Goal: Information Seeking & Learning: Learn about a topic

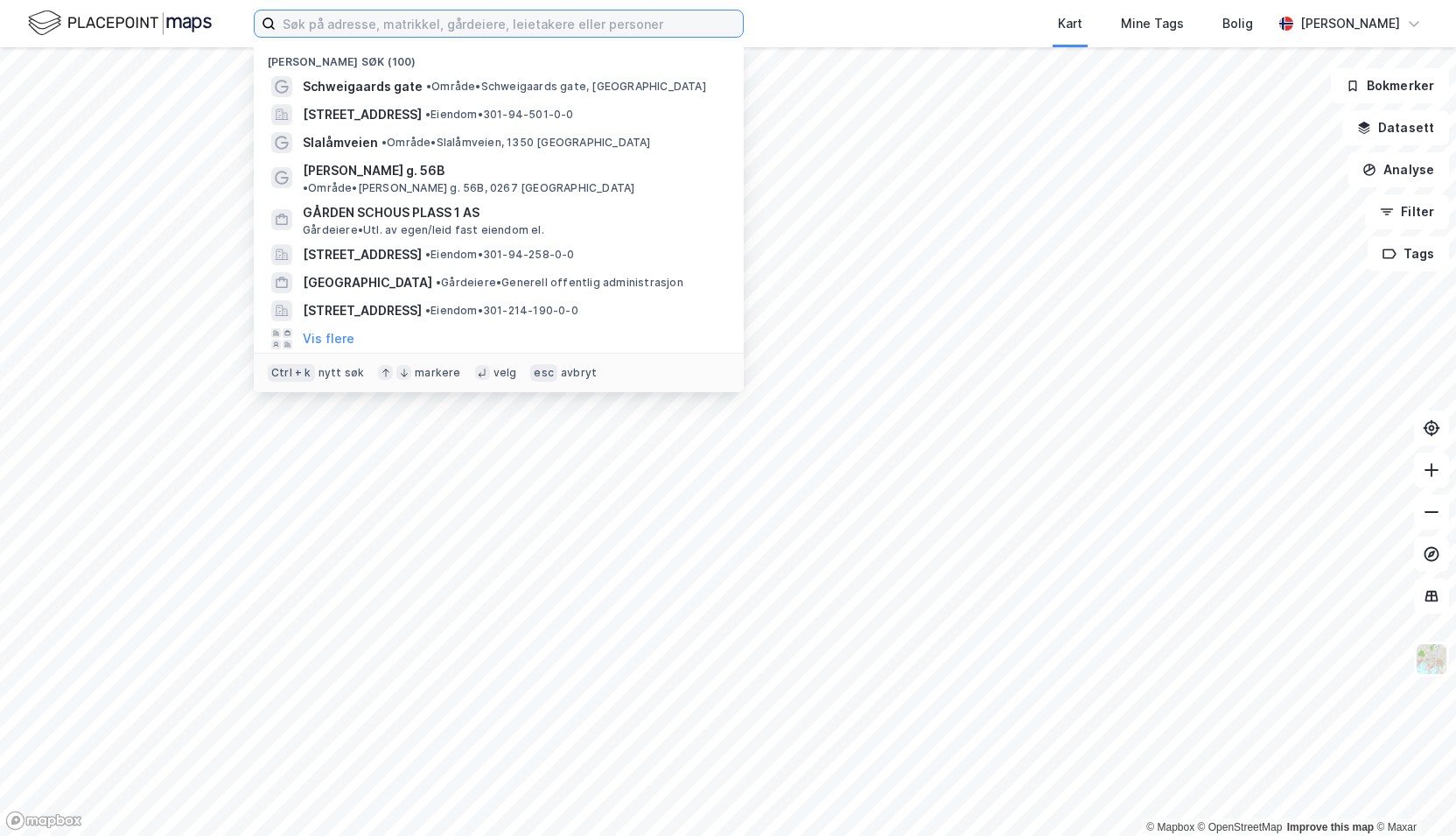
click at [480, 33] on input at bounding box center [509, 24] width 468 height 26
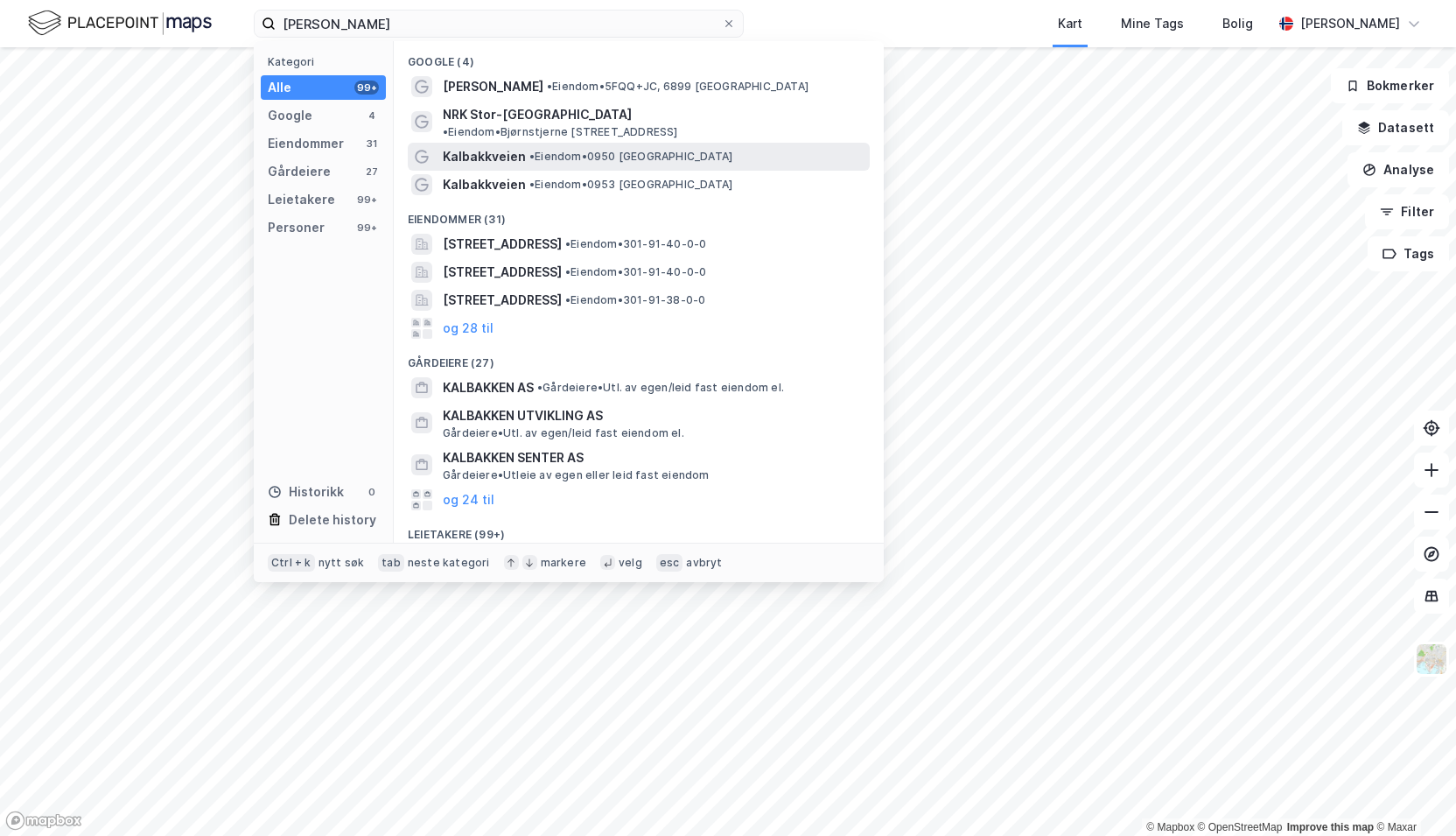
click at [493, 146] on span "Kalbakkveien" at bounding box center [484, 156] width 83 height 21
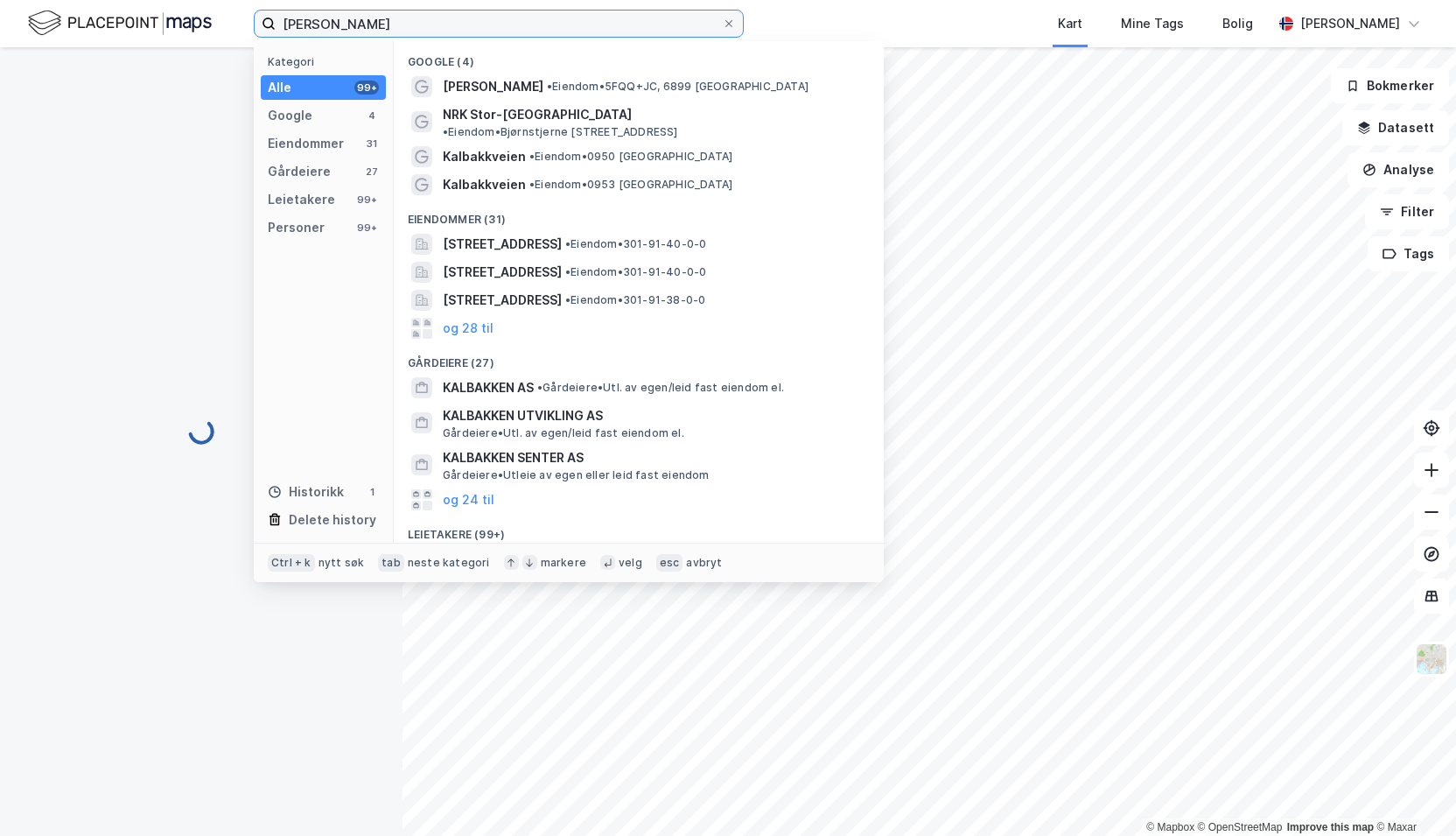
click at [405, 29] on input "[PERSON_NAME]" at bounding box center [499, 24] width 447 height 26
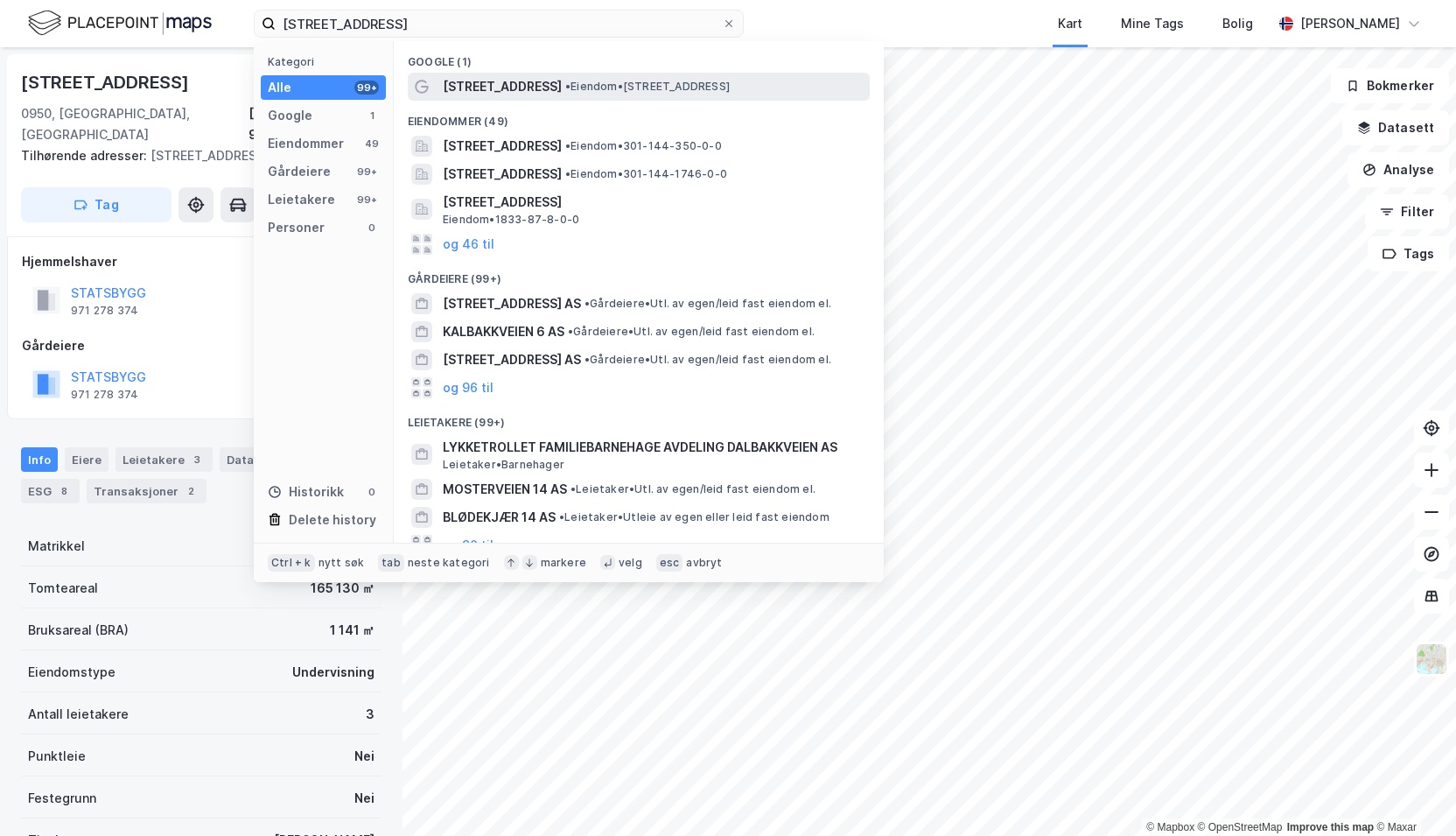
click at [509, 88] on span "[STREET_ADDRESS]" at bounding box center [502, 87] width 119 height 21
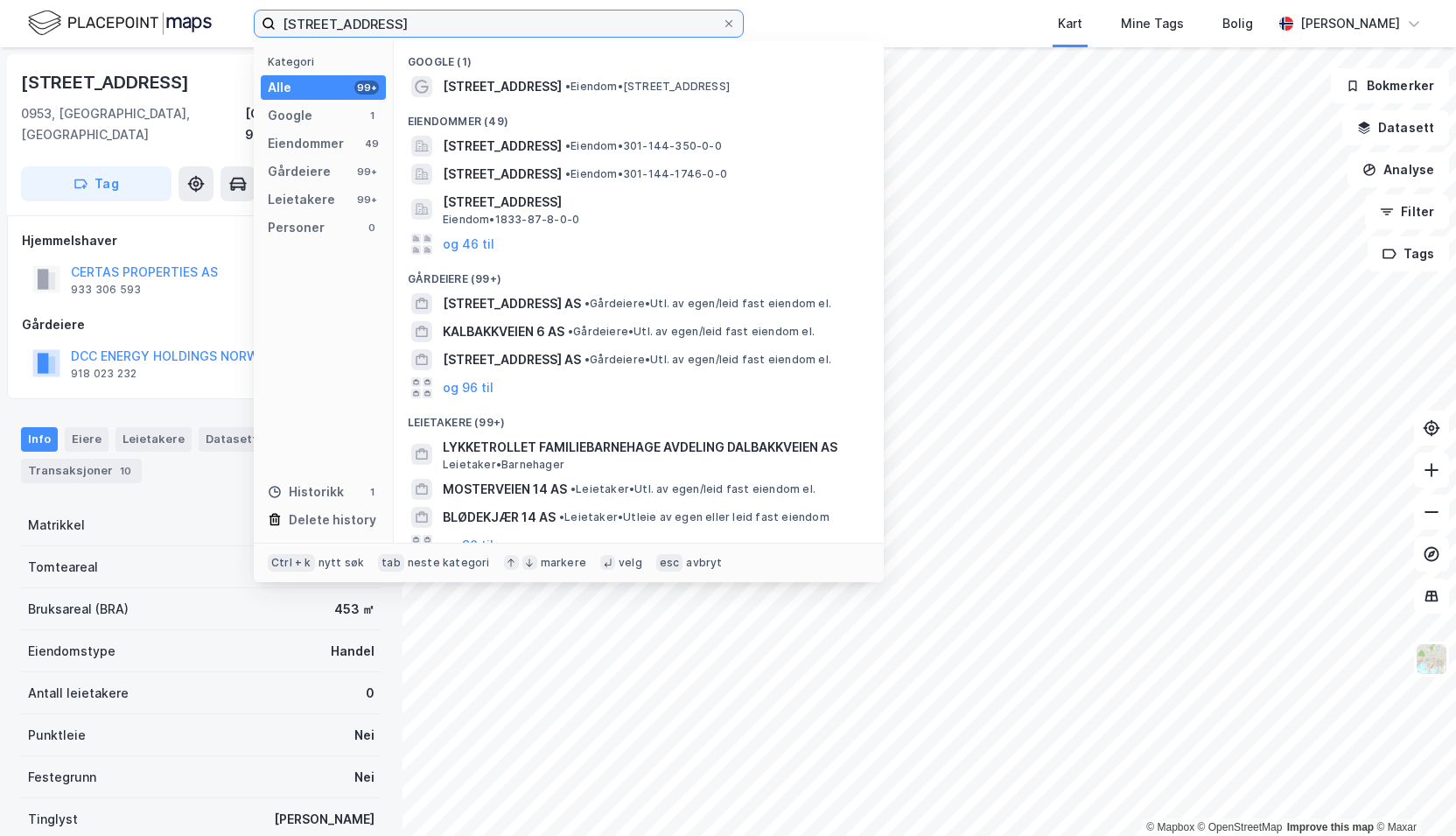
click at [361, 29] on input "[STREET_ADDRESS]" at bounding box center [499, 24] width 447 height 26
drag, startPoint x: 365, startPoint y: 25, endPoint x: 336, endPoint y: 27, distance: 29.1
click at [336, 27] on input "[STREET_ADDRESS]" at bounding box center [499, 24] width 447 height 26
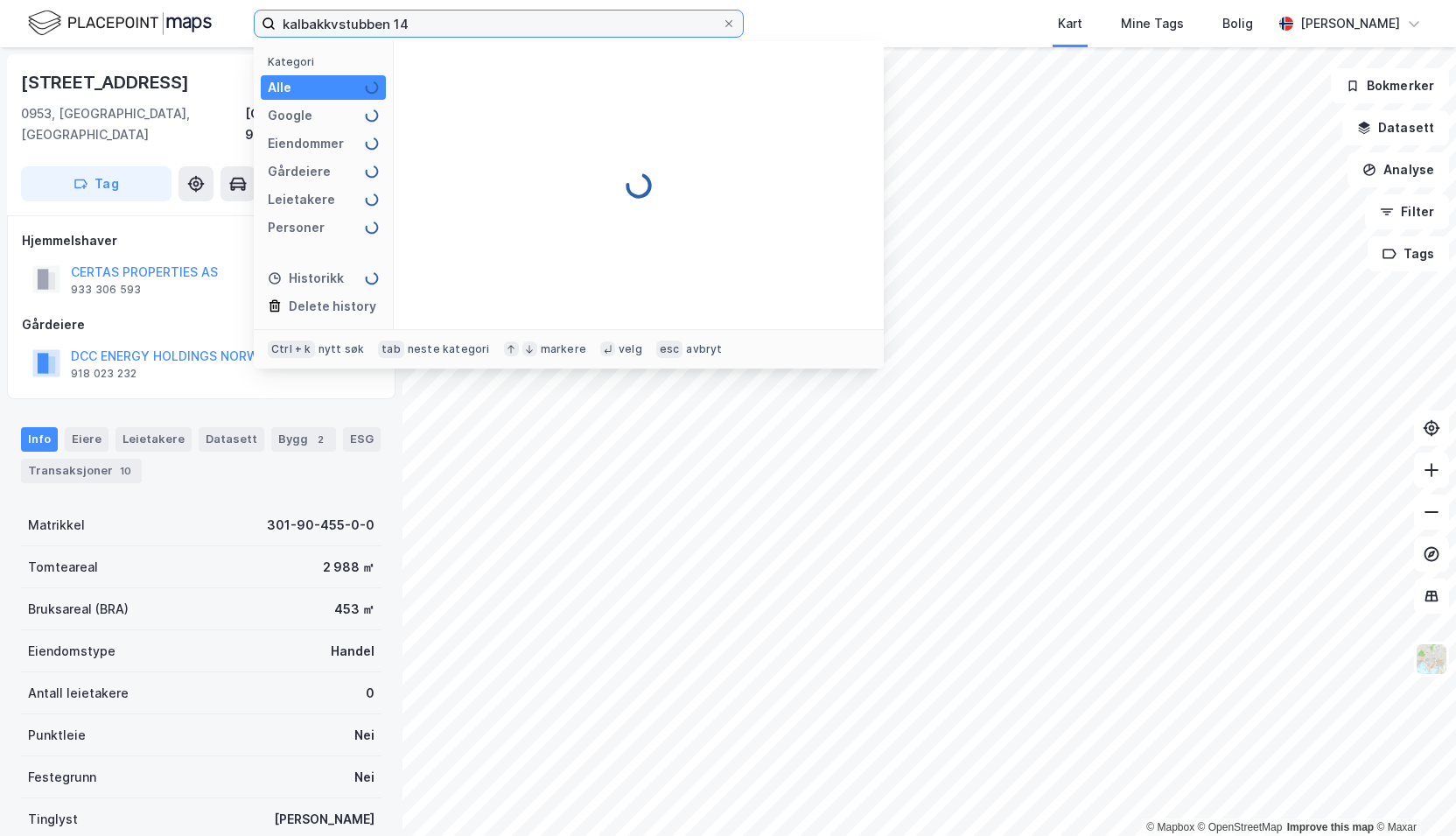
type input "kalbakkvstubben 14"
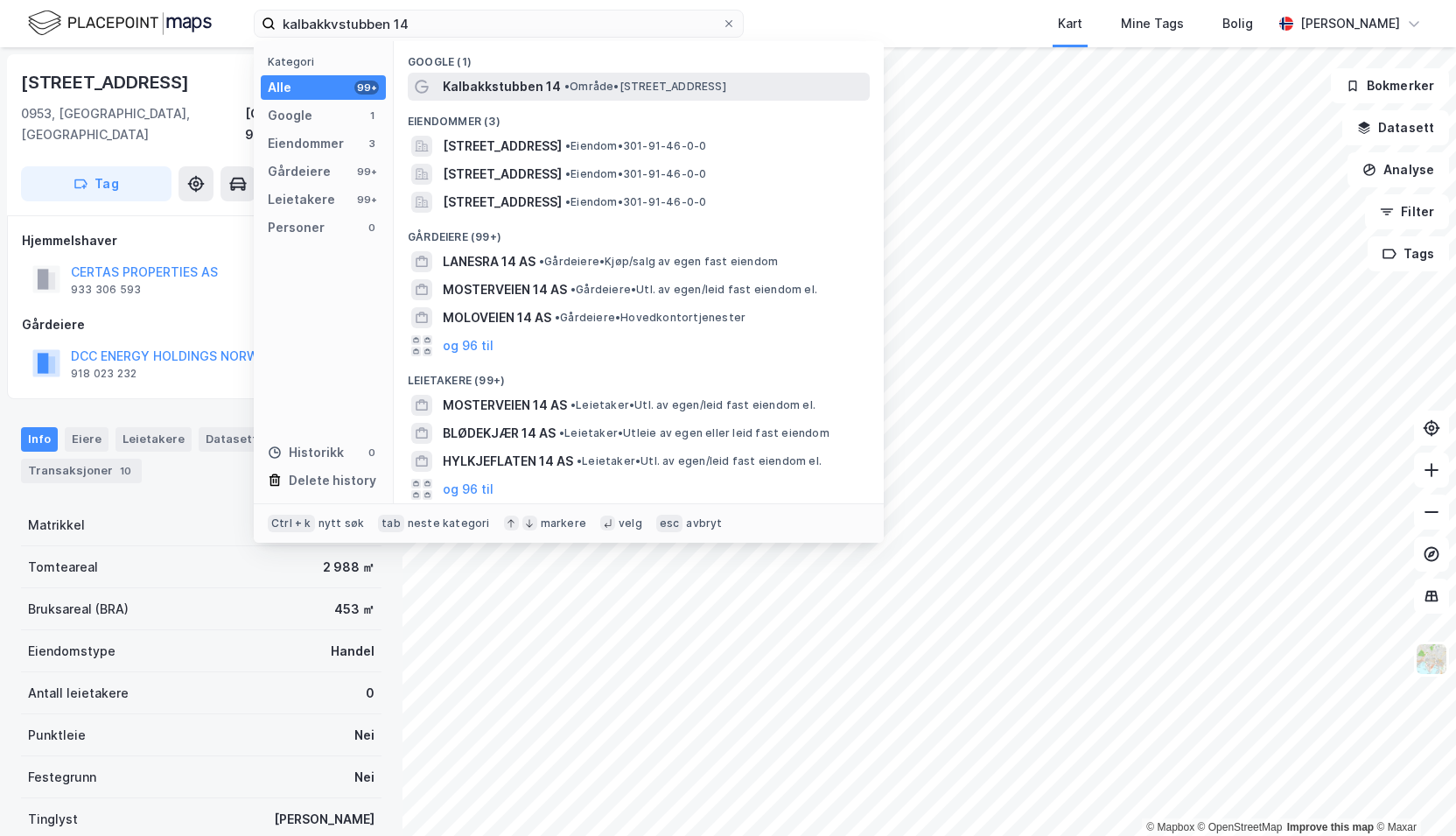
click at [522, 96] on span "Kalbakkstubben 14" at bounding box center [502, 87] width 119 height 21
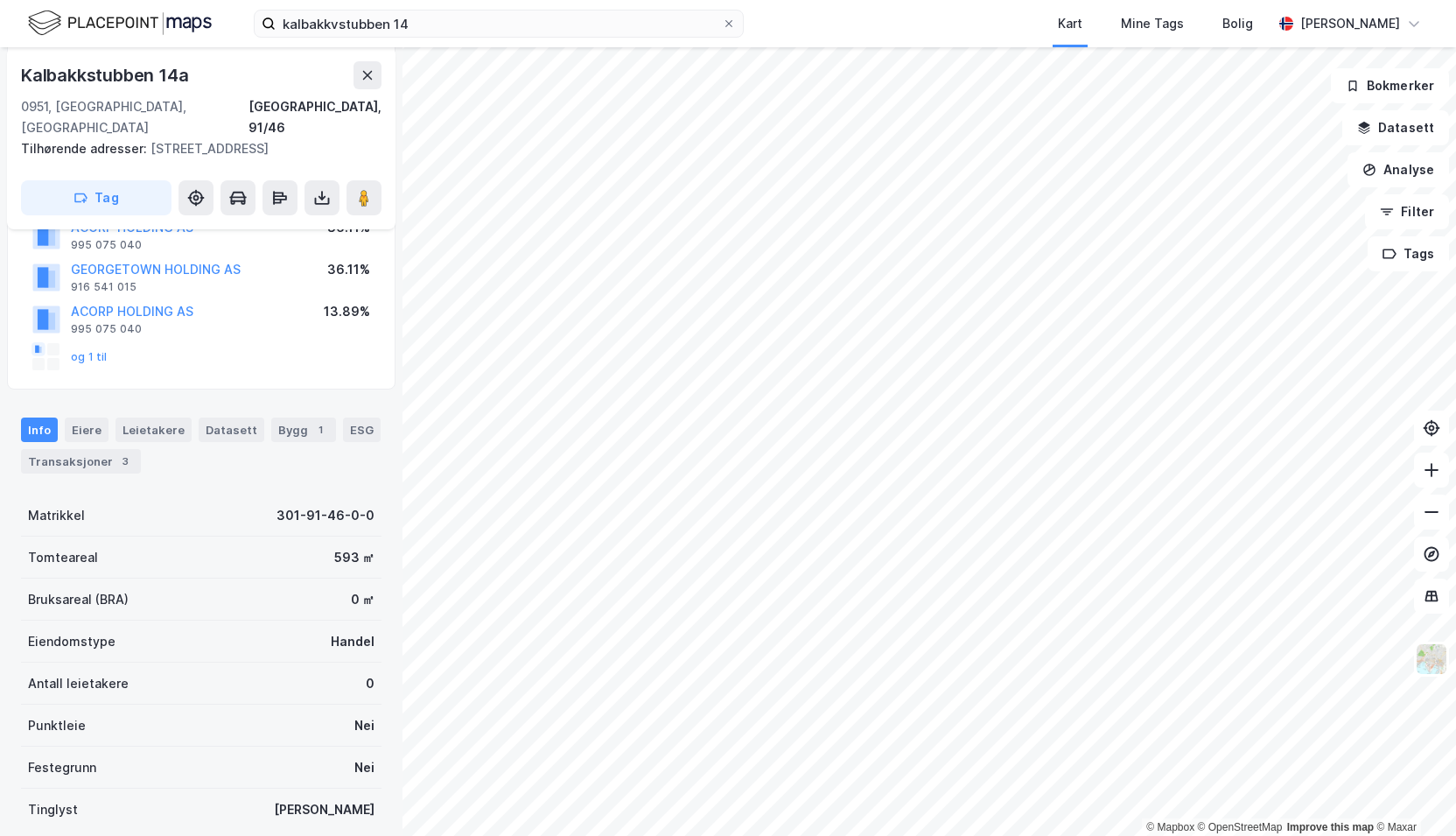
scroll to position [326, 0]
